Goal: Task Accomplishment & Management: Complete application form

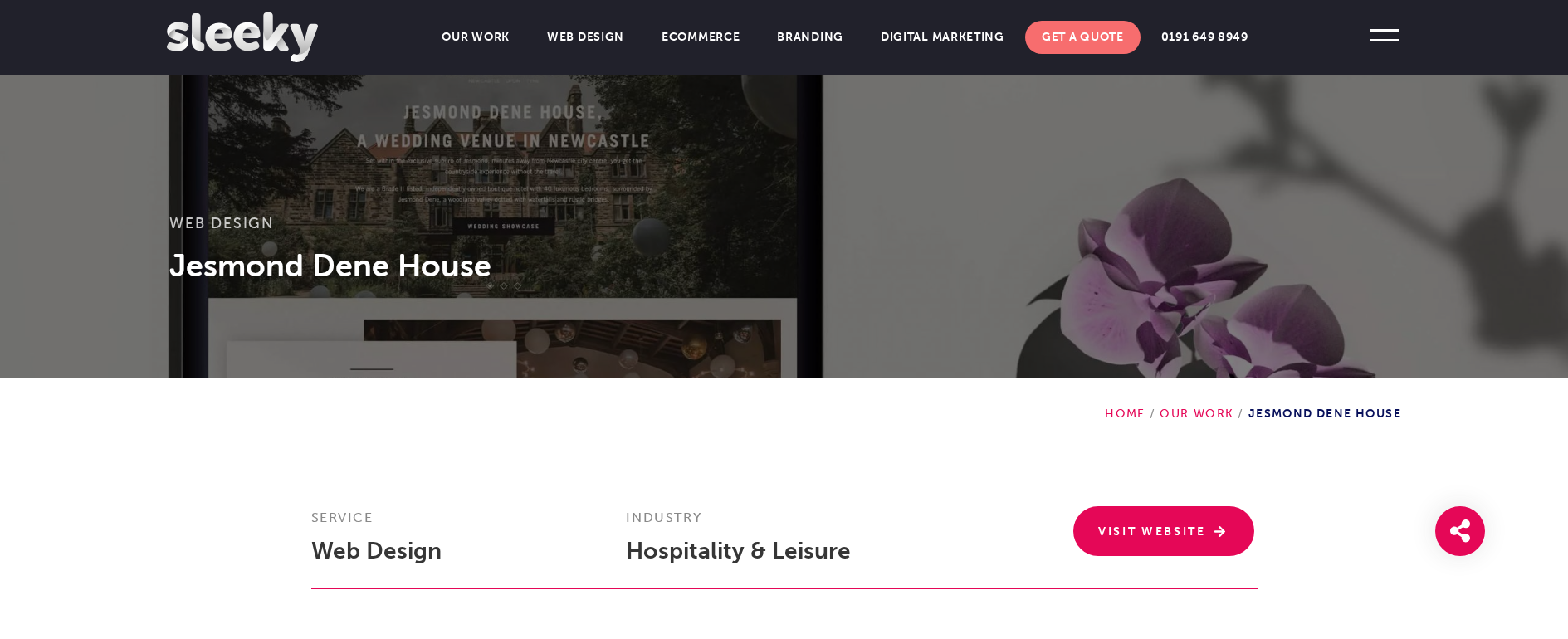
scroll to position [97, 0]
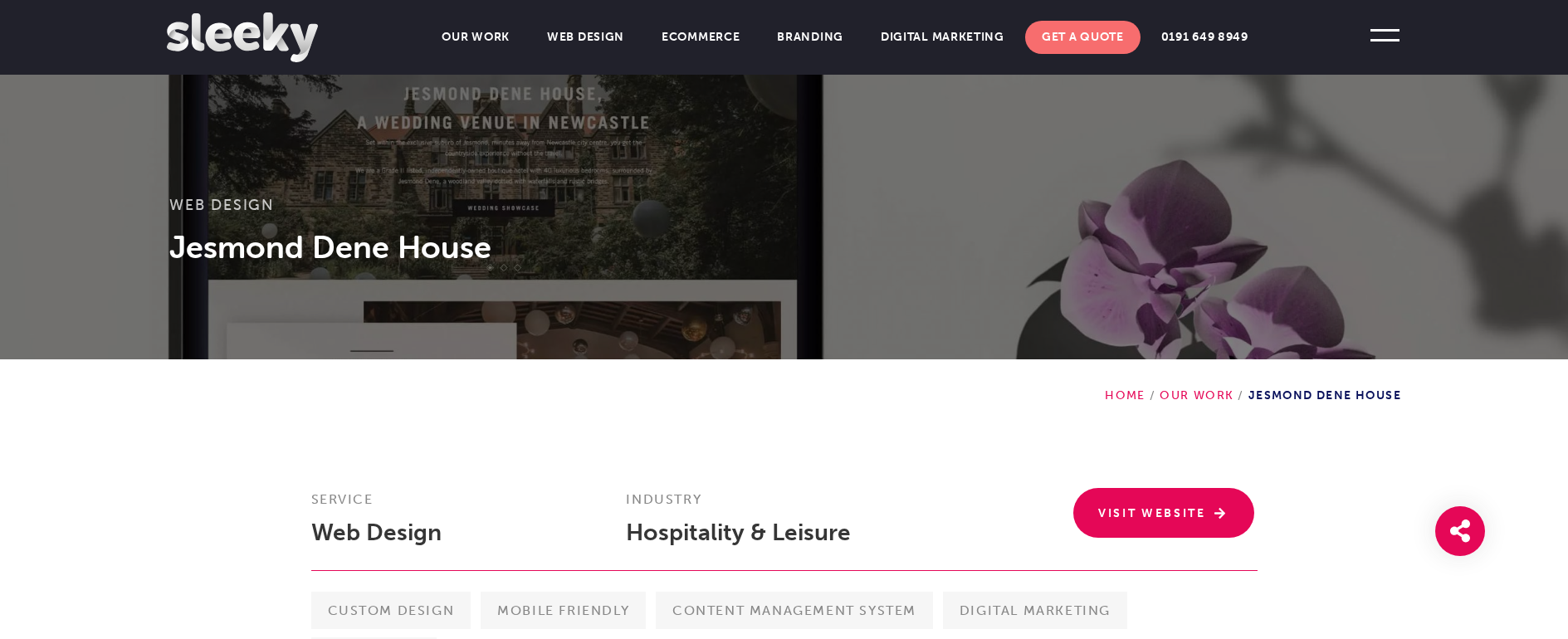
click at [967, 277] on div "Web Design Jesmond Dene House" at bounding box center [784, 131] width 1568 height 456
click at [1115, 47] on link "Get A Quote" at bounding box center [1083, 37] width 115 height 33
click at [1101, 36] on link "Get A Quote" at bounding box center [1083, 37] width 115 height 33
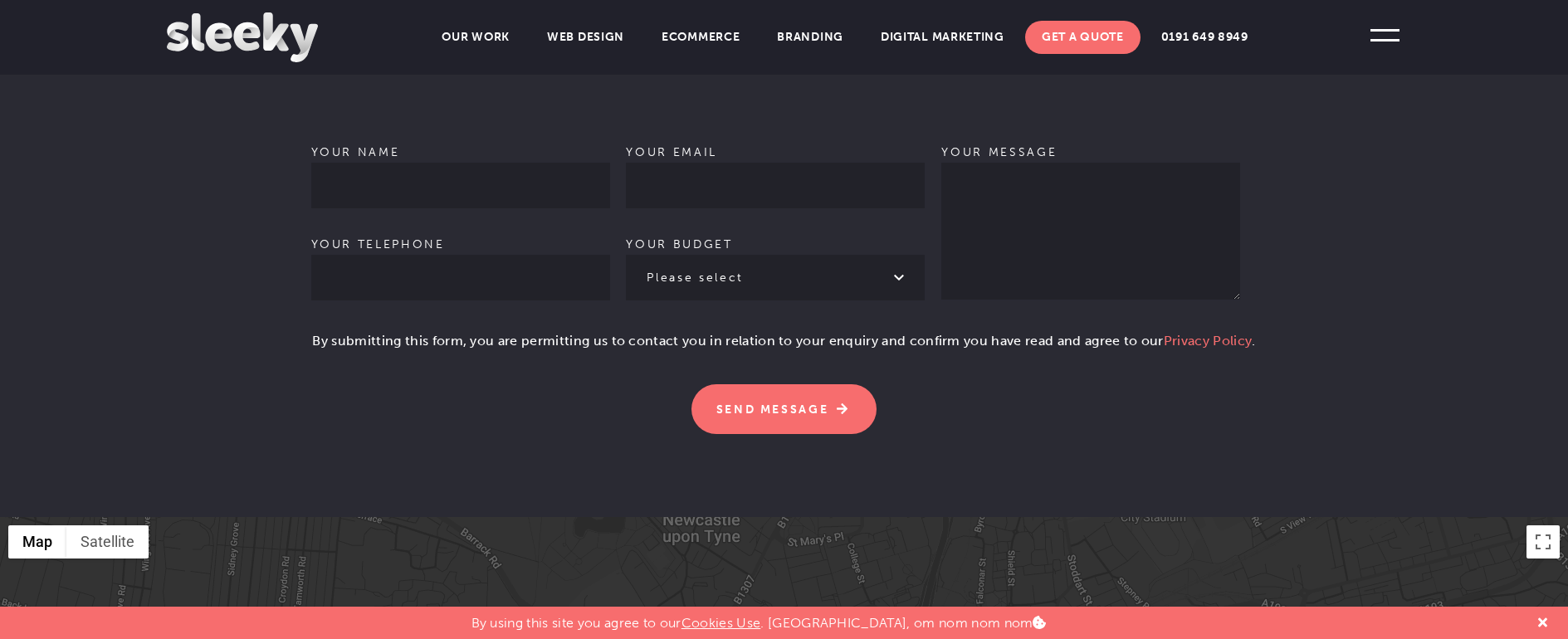
scroll to position [1165, 0]
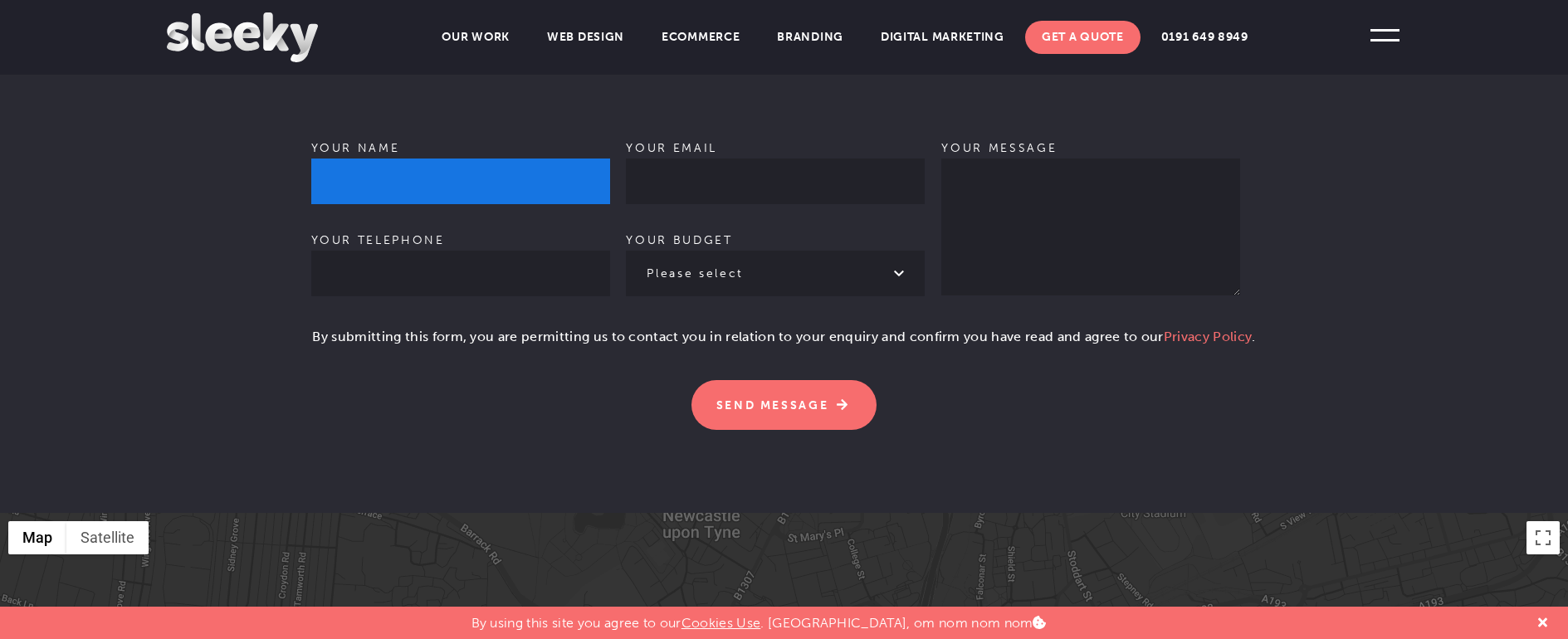
click at [475, 161] on input "Your name" at bounding box center [461, 181] width 299 height 45
type input "[PERSON_NAME]"
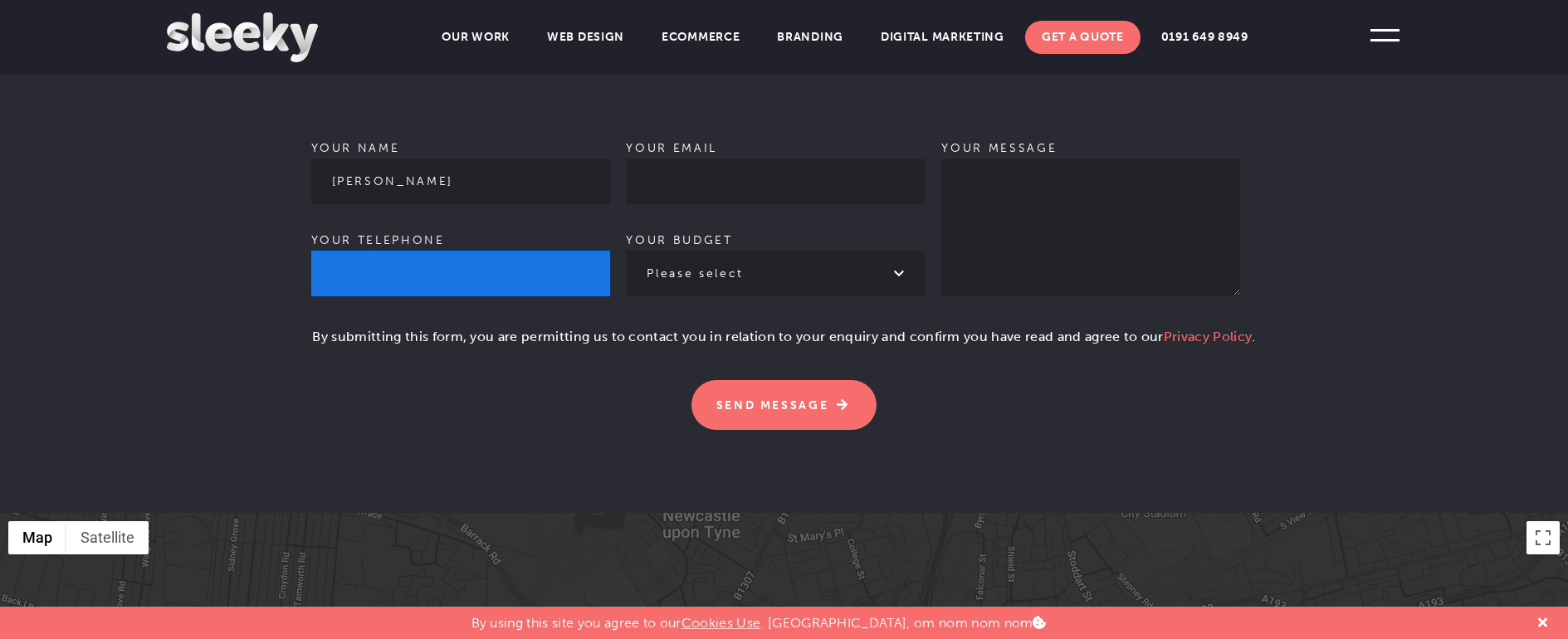
type input "07969626083"
type input "[EMAIL_ADDRESS][DOMAIN_NAME]"
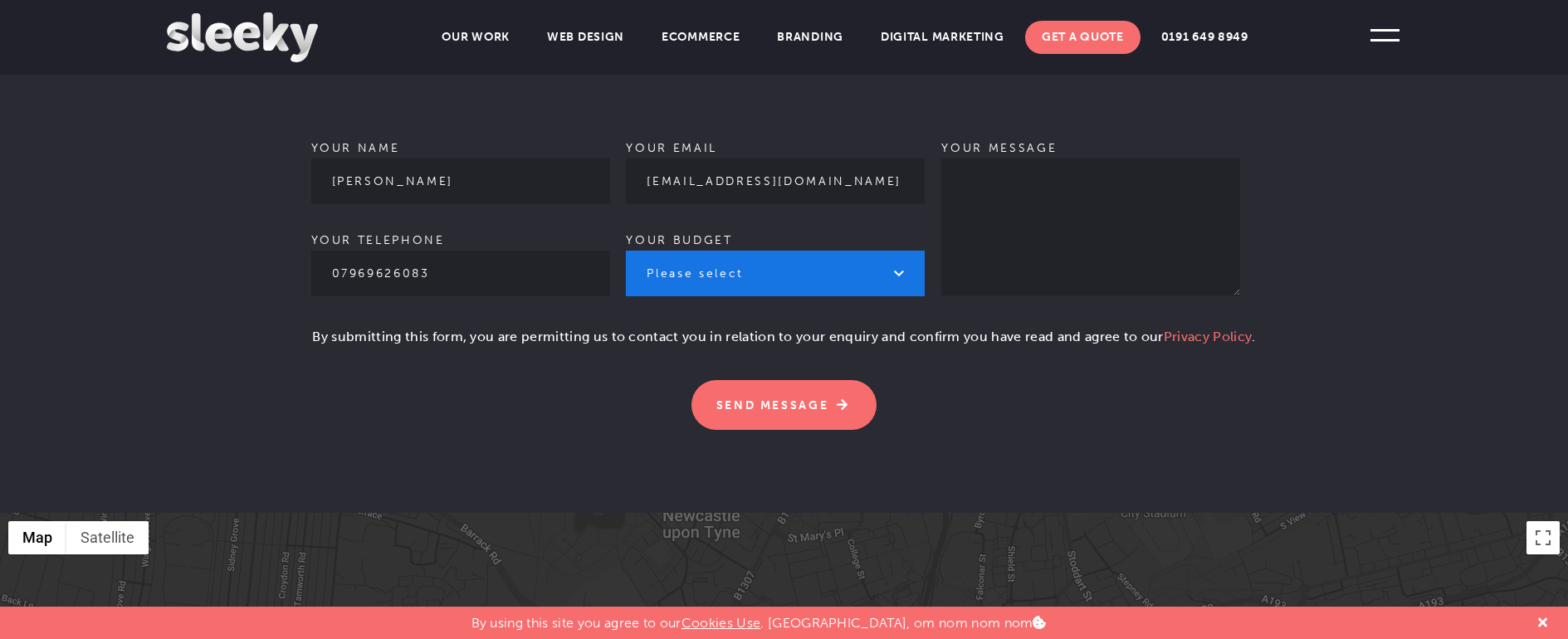
click at [725, 268] on select "Please select £1k - £2k £2k - £3k £3k - £4k £4k - £5k £5k - £10k More than £10k" at bounding box center [775, 273] width 299 height 45
select select "More than £10k"
click at [626, 250] on select "Please select £1k - £2k £2k - £3k £3k - £4k £4k - £5k £5k - £10k More than £10k" at bounding box center [775, 273] width 299 height 45
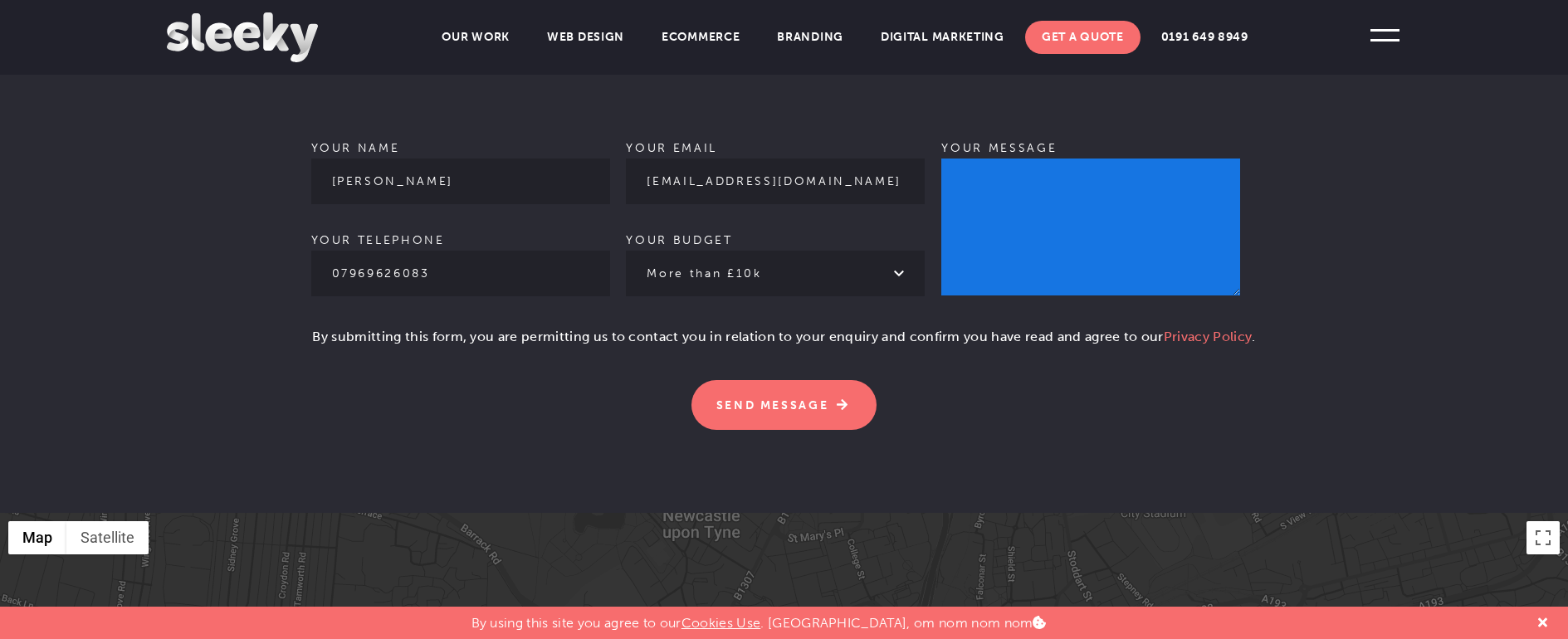
click at [950, 202] on textarea "Your message" at bounding box center [1090, 227] width 299 height 137
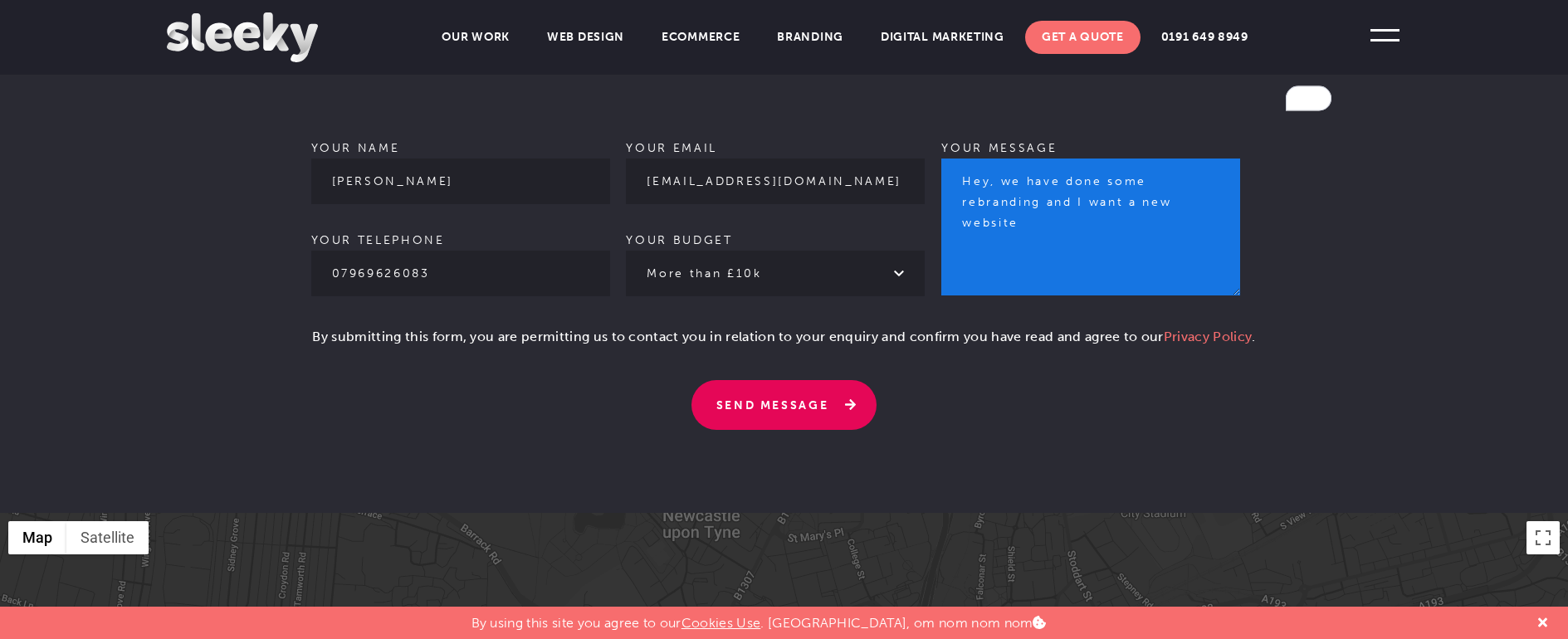
type textarea "Hey, we have done some rebranding and I want a new website"
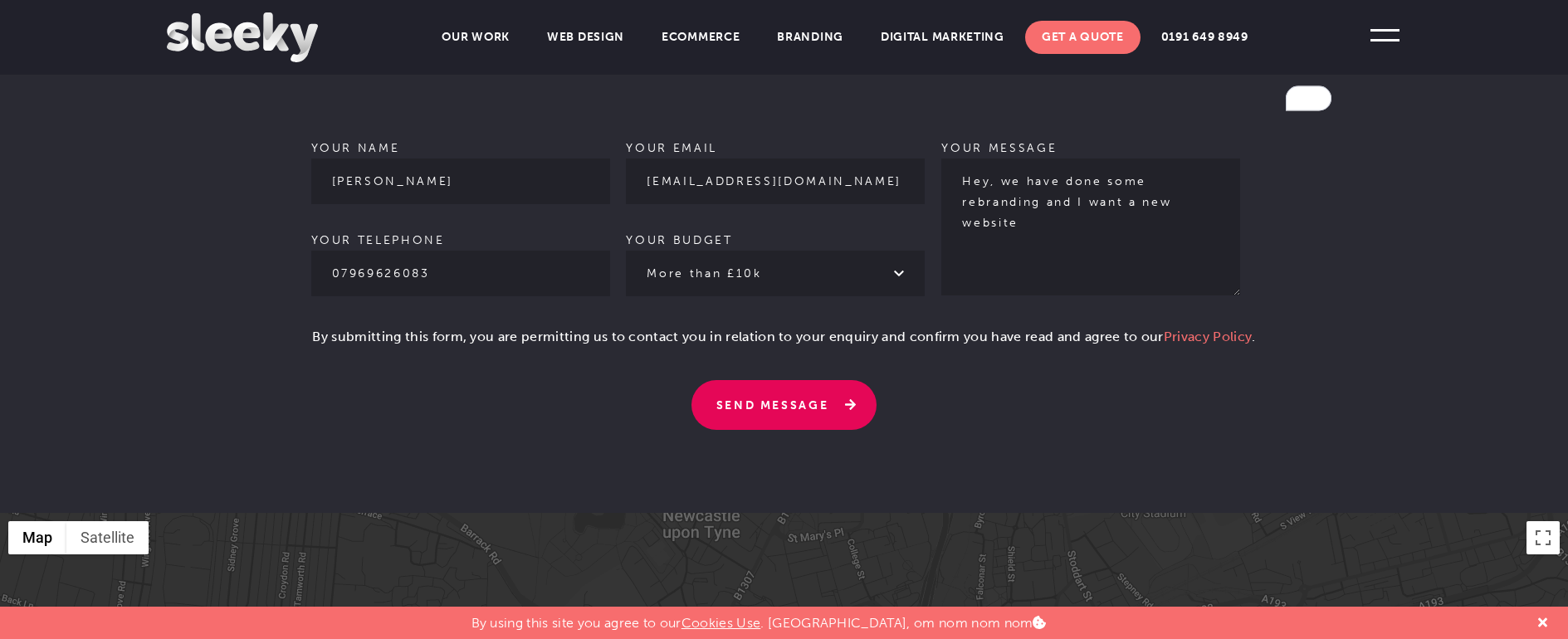
click at [792, 381] on input "Send Message" at bounding box center [784, 405] width 186 height 50
